Goal: Navigation & Orientation: Find specific page/section

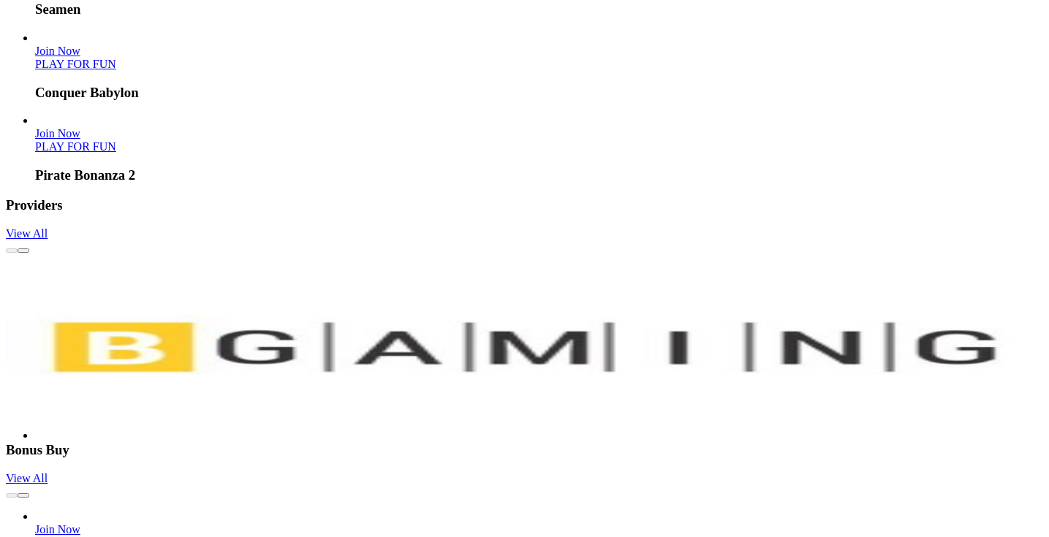
scroll to position [2658, 0]
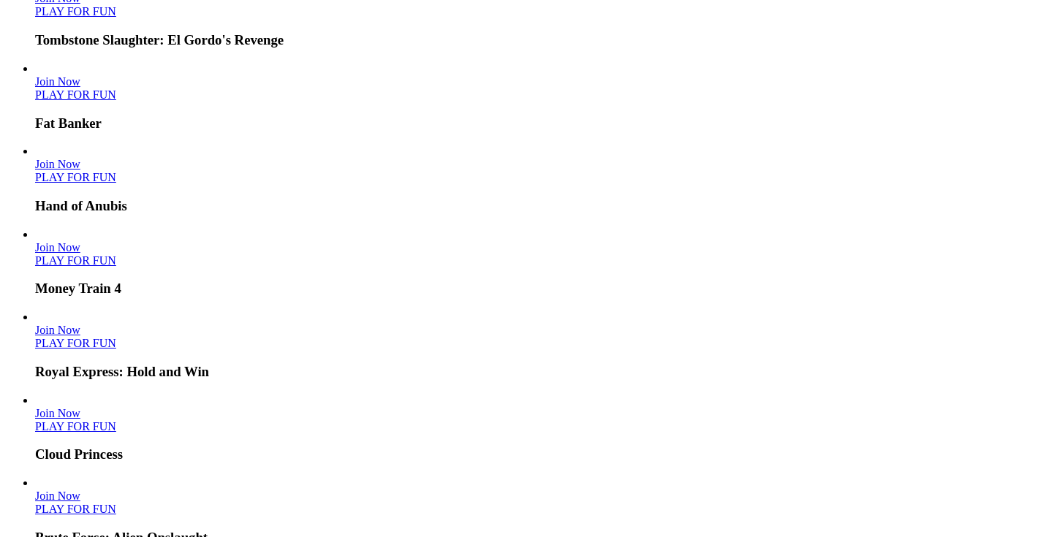
drag, startPoint x: 368, startPoint y: 319, endPoint x: 339, endPoint y: 320, distance: 29.3
copy p "[GEOGRAPHIC_DATA]"
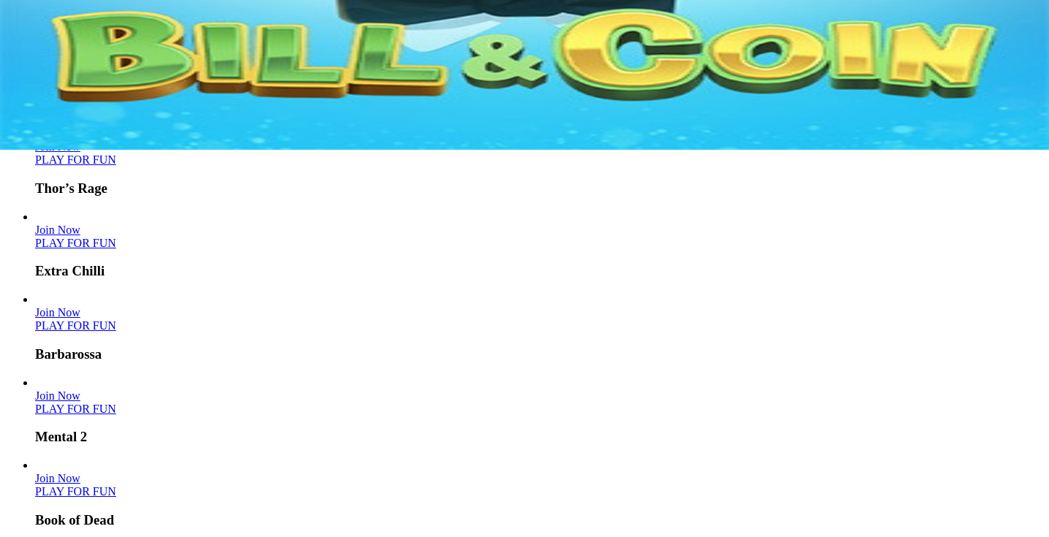
scroll to position [0, 0]
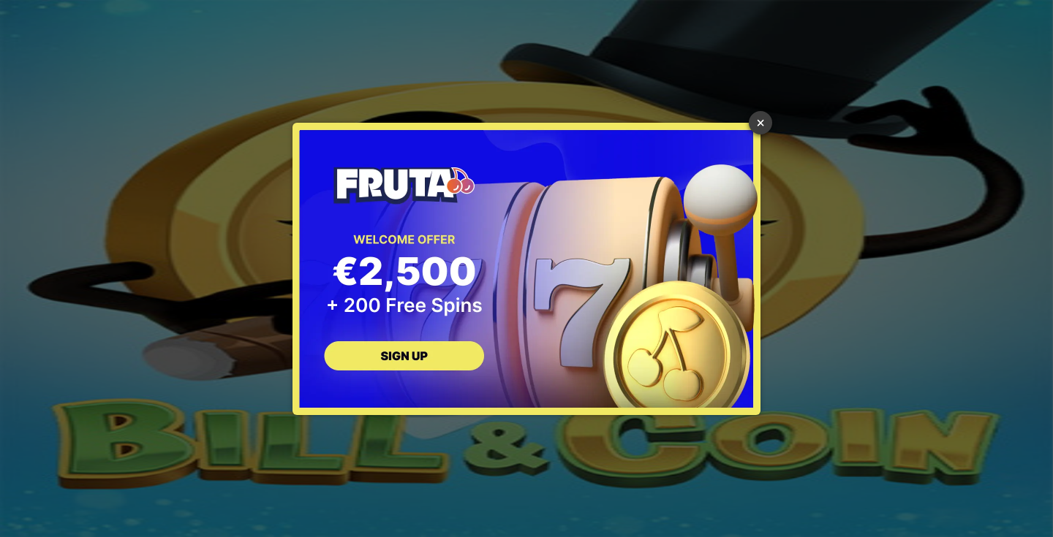
click at [760, 128] on link "×" at bounding box center [760, 122] width 23 height 23
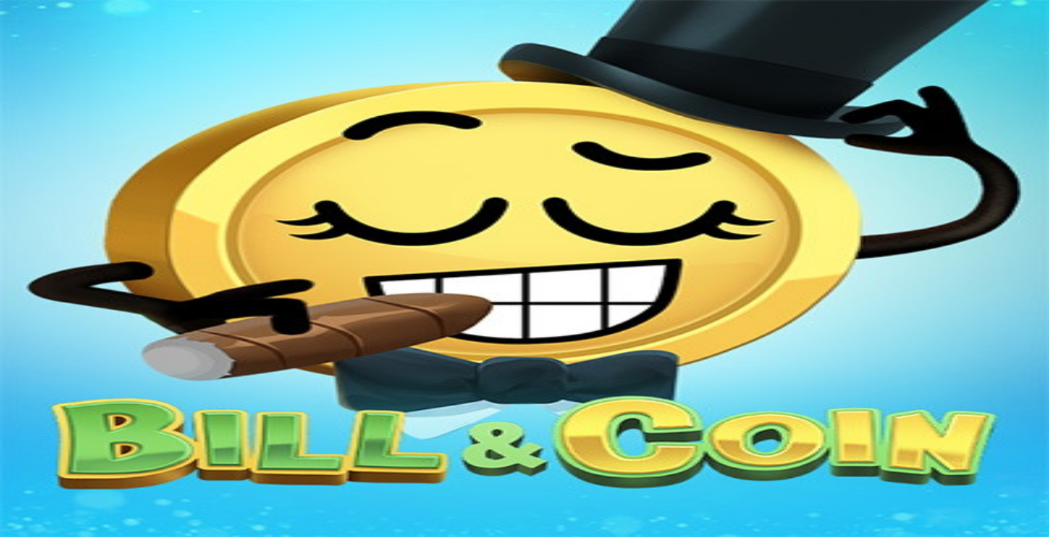
click at [89, 111] on span "Promotions" at bounding box center [62, 105] width 54 height 12
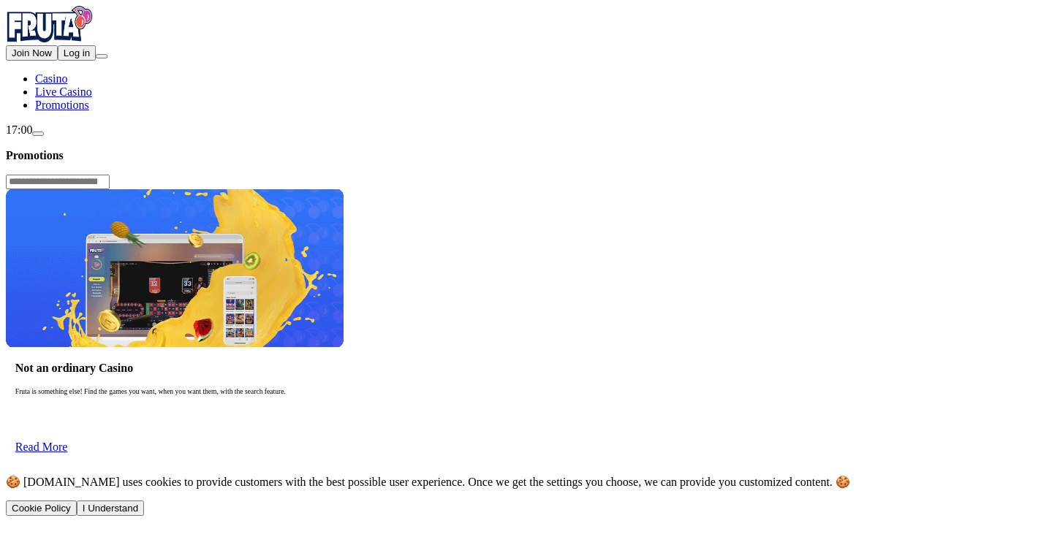
click at [70, 98] on span "Live Casino" at bounding box center [63, 92] width 57 height 12
